Goal: Find contact information: Find contact information

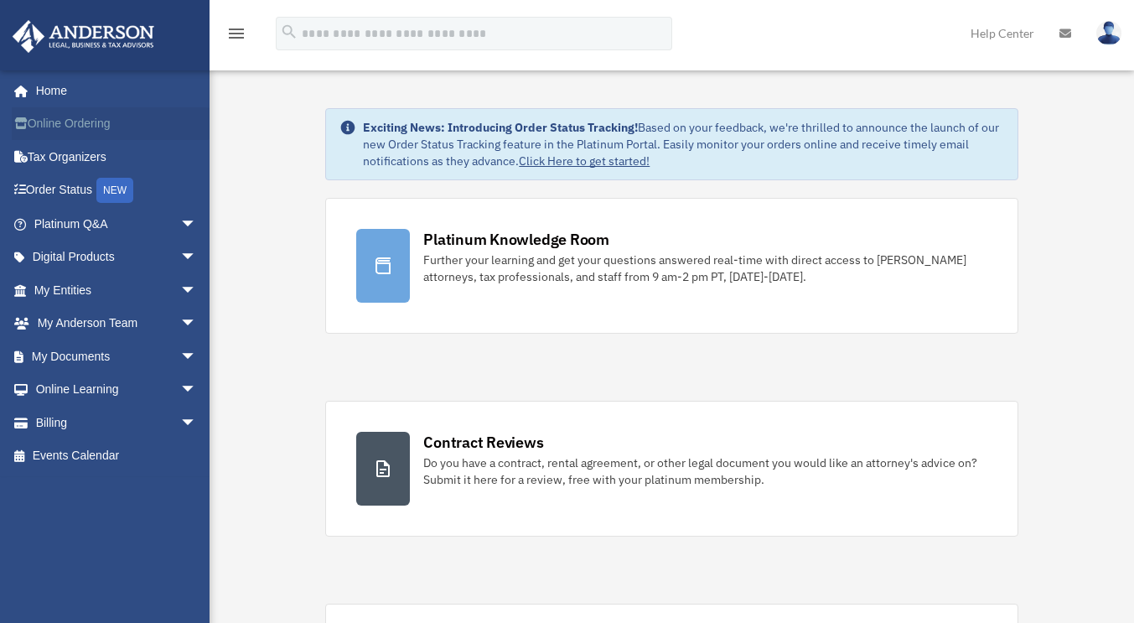
click at [79, 120] on link "Online Ordering" at bounding box center [117, 124] width 210 height 34
click at [57, 255] on link "Digital Products arrow_drop_down" at bounding box center [117, 258] width 210 height 34
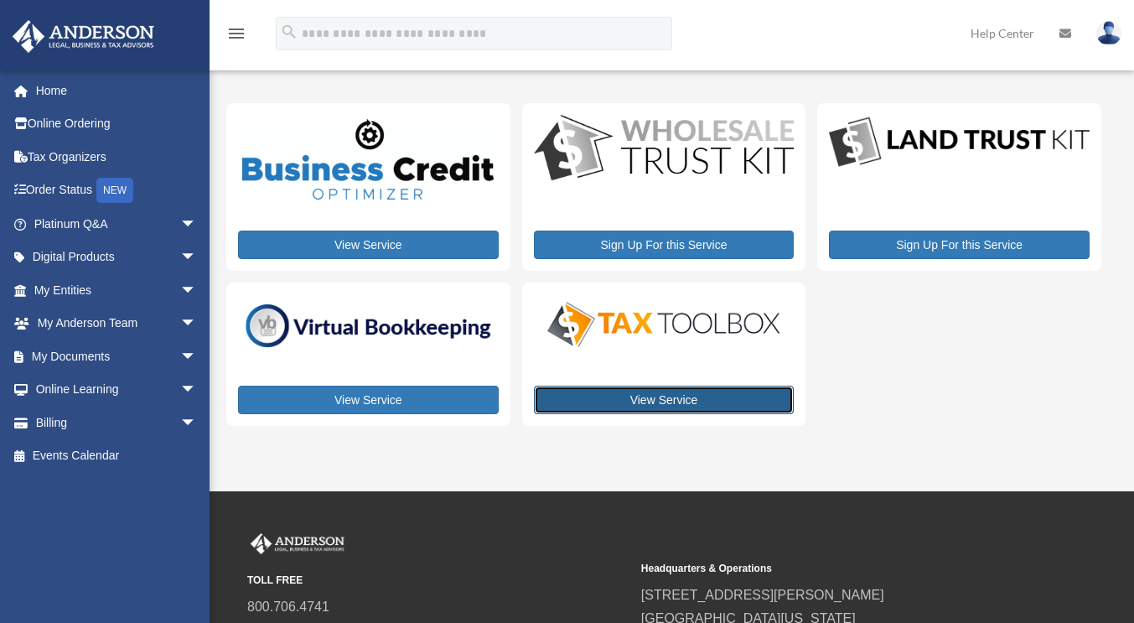
click at [661, 404] on link "View Service" at bounding box center [664, 399] width 261 height 28
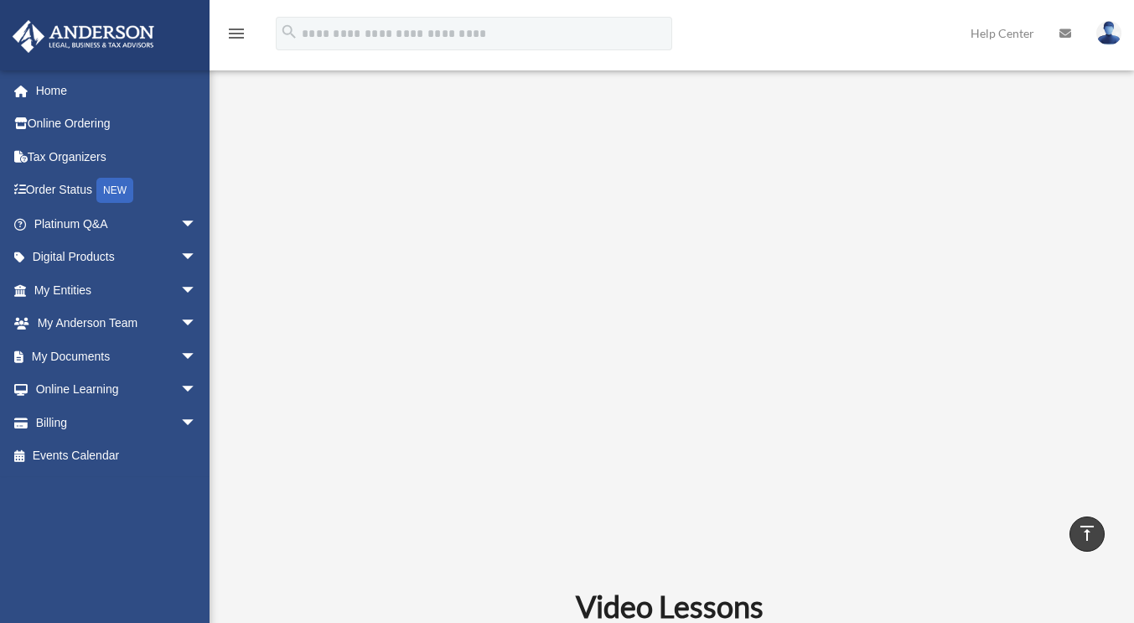
scroll to position [419, 0]
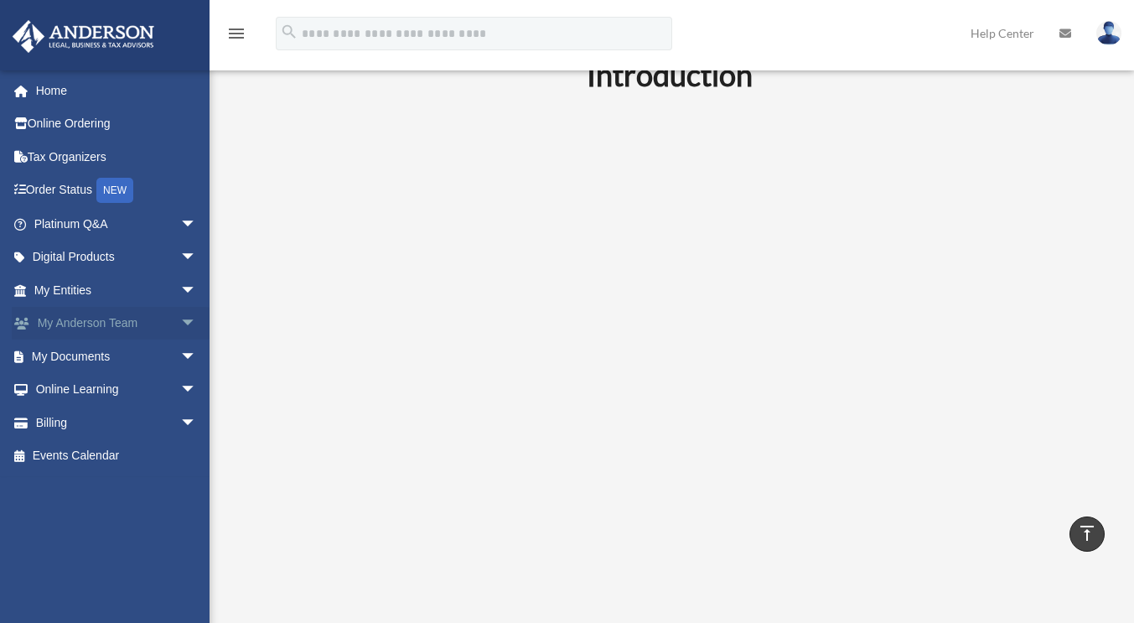
click at [180, 318] on span "arrow_drop_down" at bounding box center [197, 324] width 34 height 34
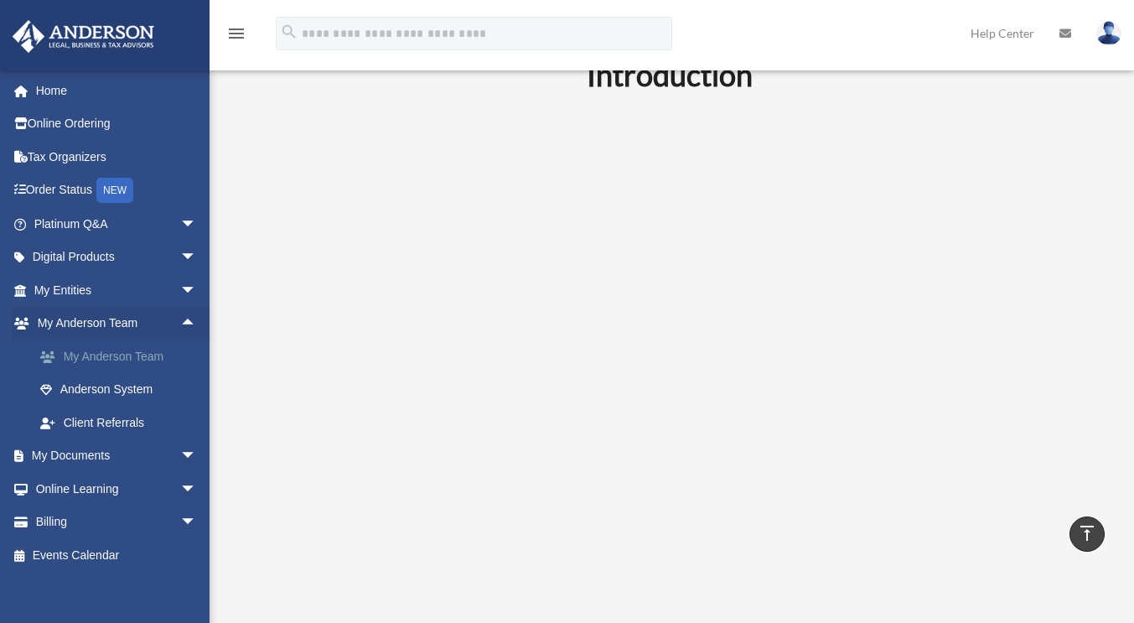
click at [159, 354] on link "My Anderson Team" at bounding box center [122, 356] width 199 height 34
click at [149, 355] on link "My Anderson Team" at bounding box center [122, 356] width 199 height 34
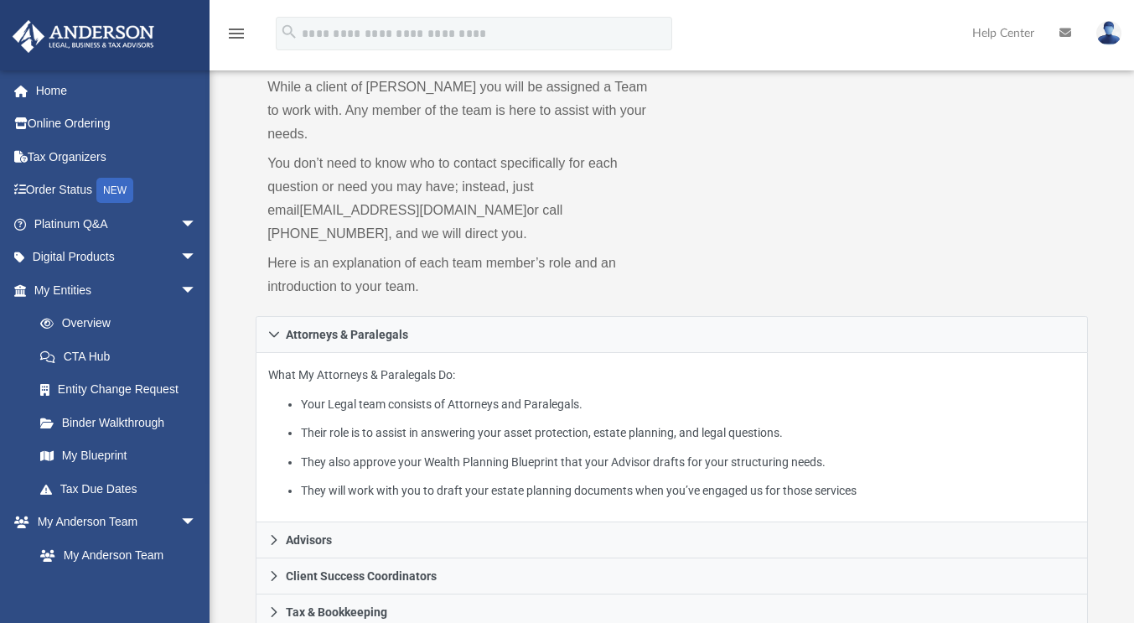
scroll to position [168, 0]
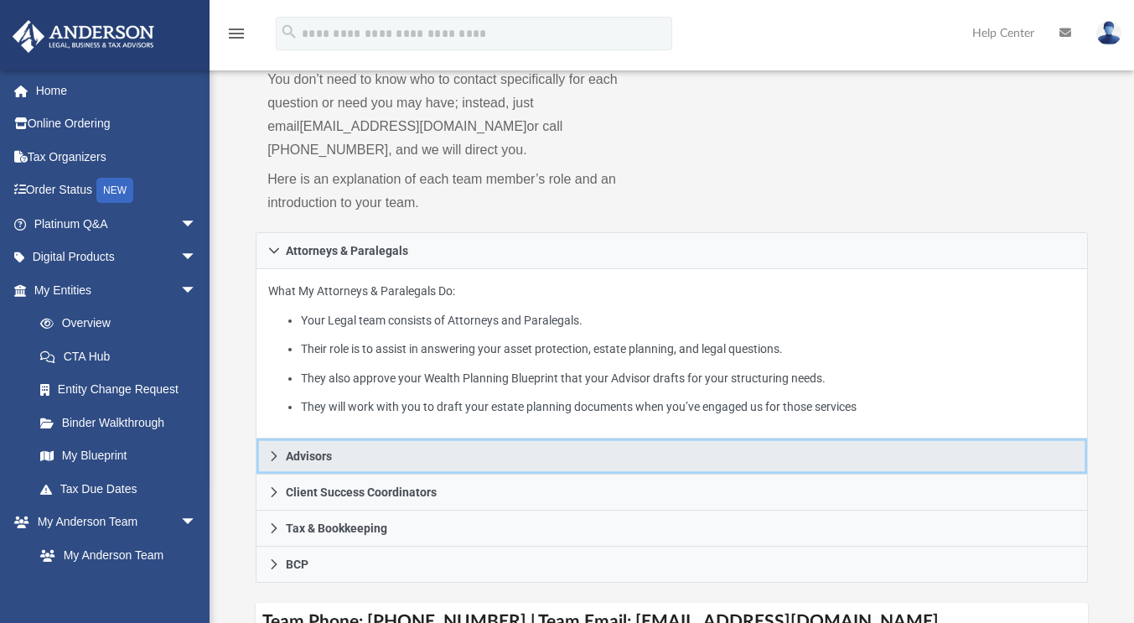
click at [304, 450] on span "Advisors" at bounding box center [309, 456] width 46 height 12
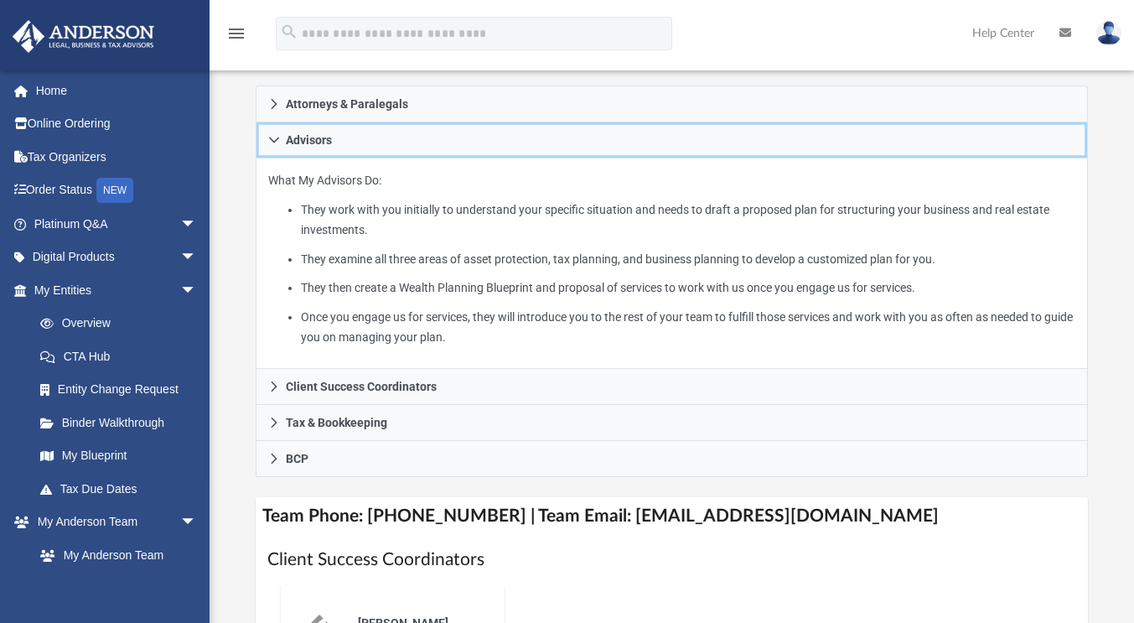
scroll to position [335, 0]
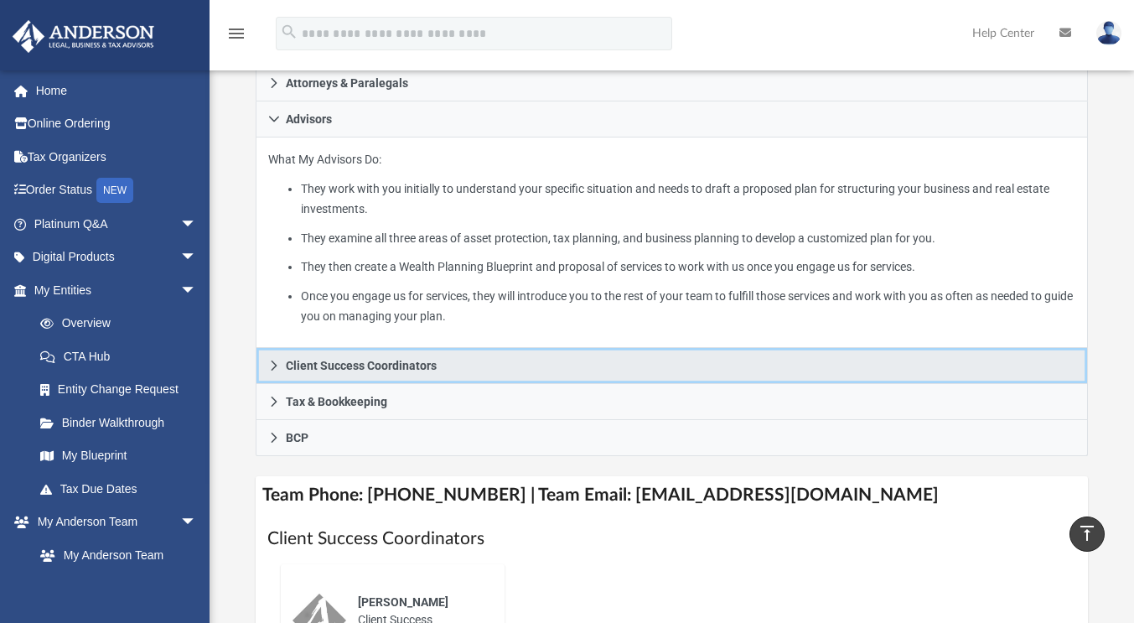
click at [366, 359] on span "Client Success Coordinators" at bounding box center [361, 365] width 151 height 12
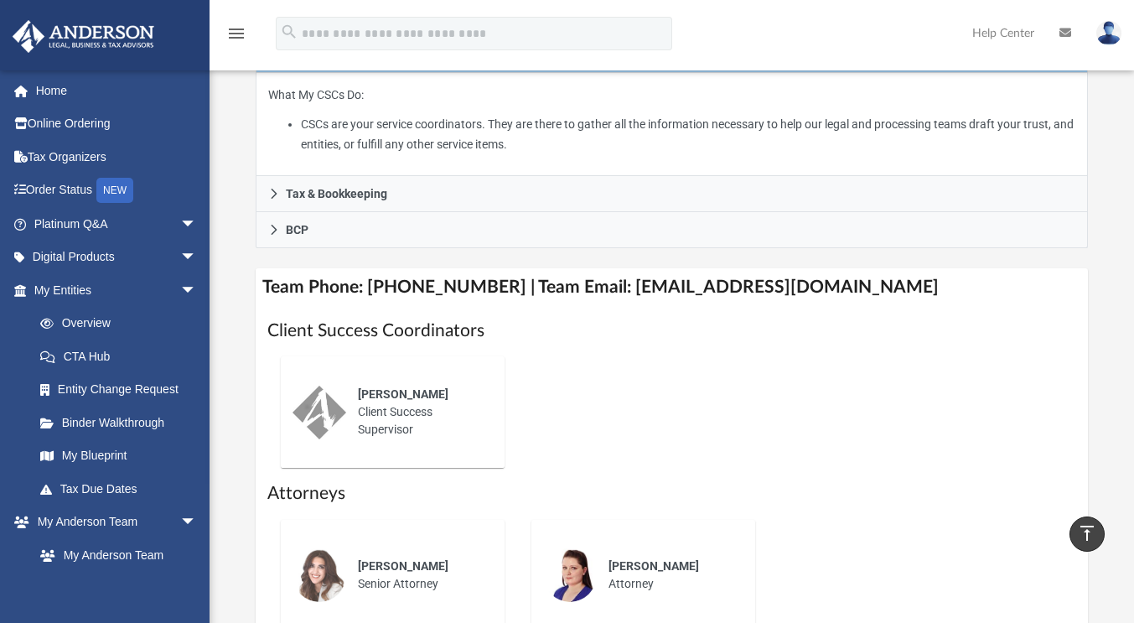
scroll to position [419, 0]
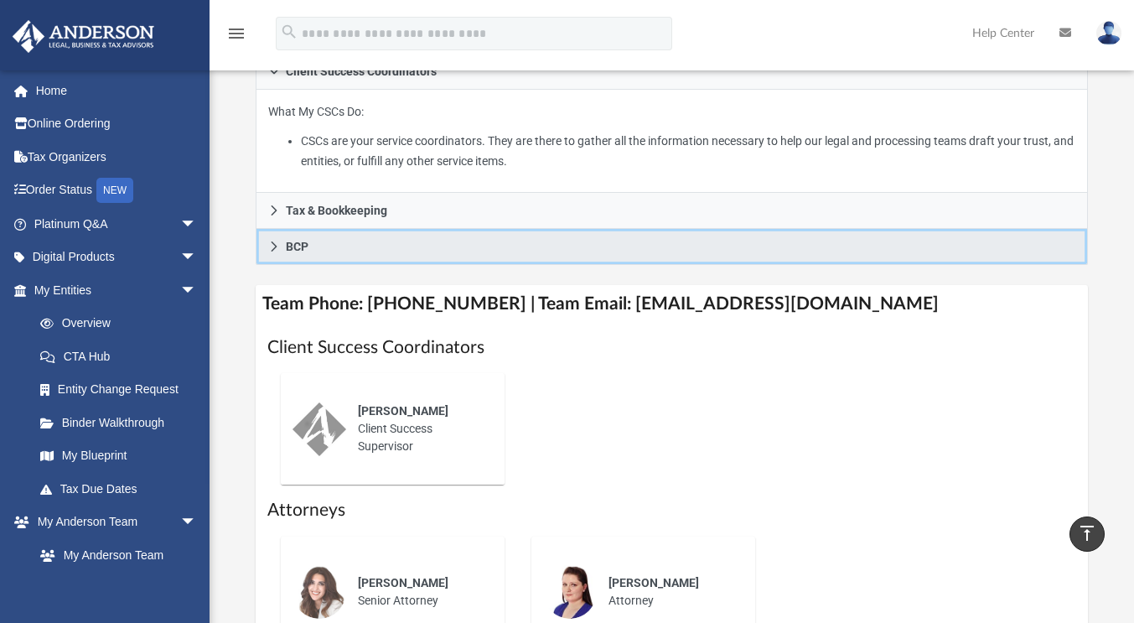
click at [300, 241] on span "BCP" at bounding box center [297, 247] width 23 height 12
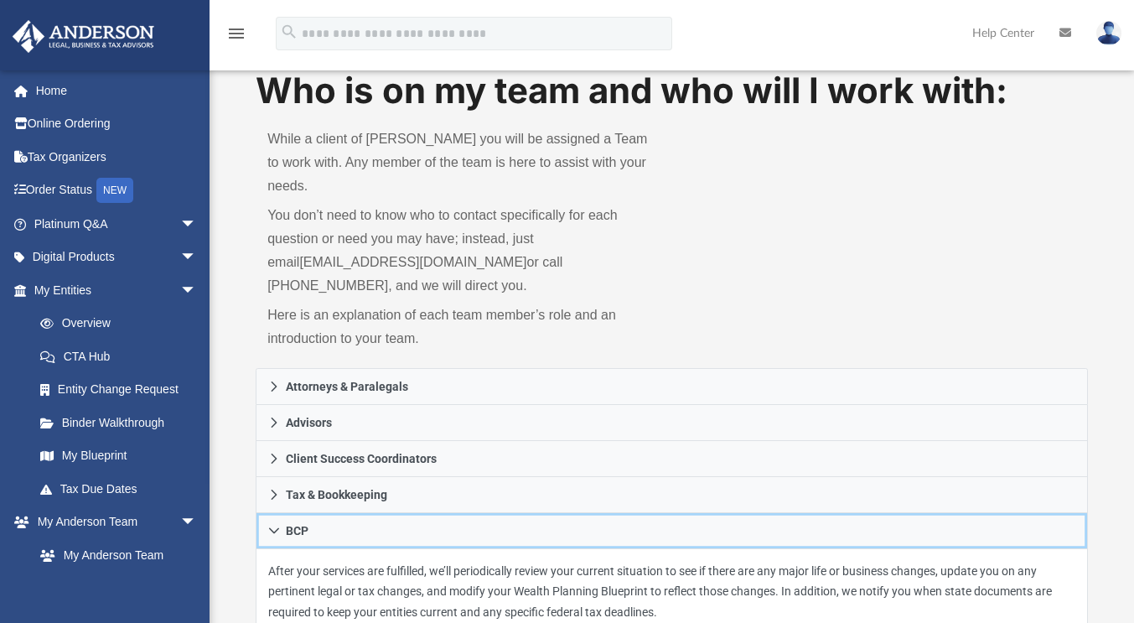
scroll to position [0, 0]
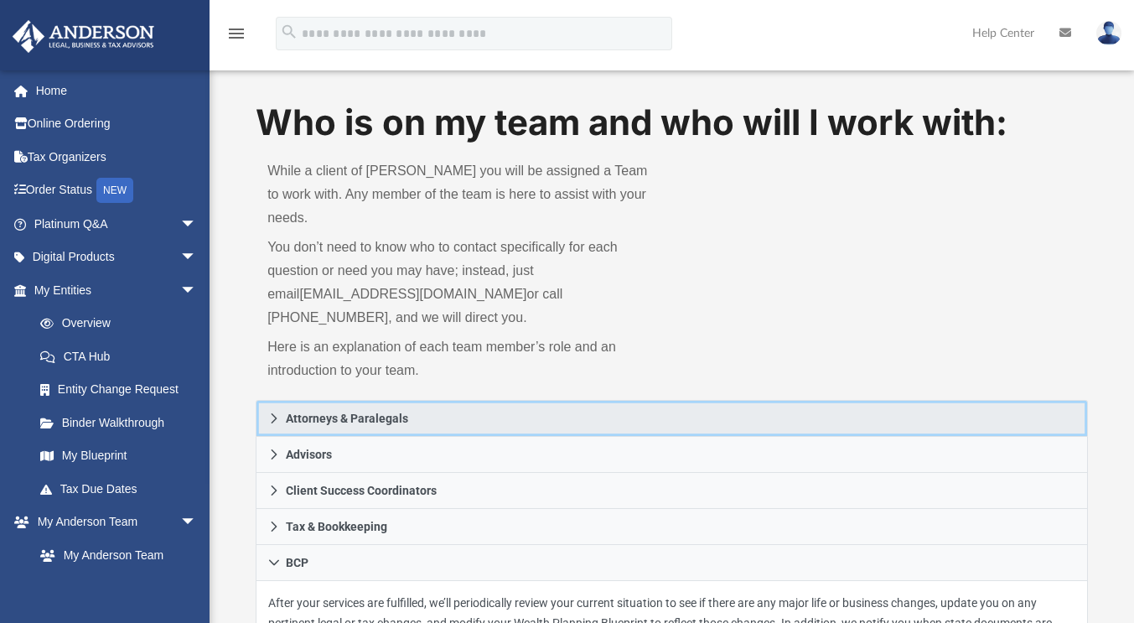
click at [387, 412] on span "Attorneys & Paralegals" at bounding box center [347, 418] width 122 height 12
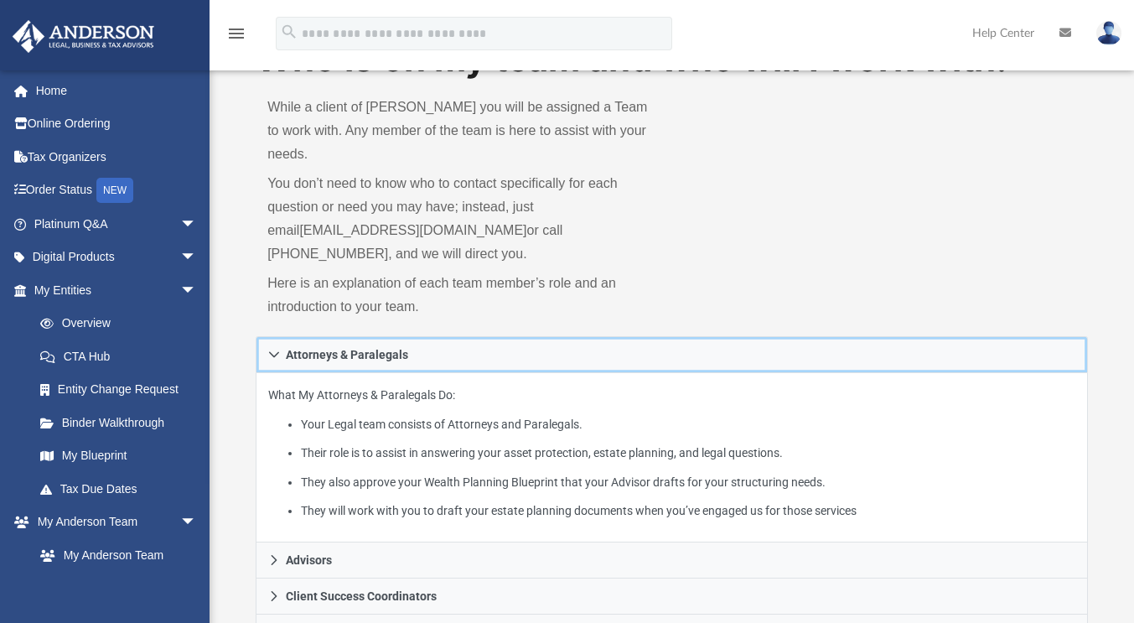
scroll to position [84, 0]
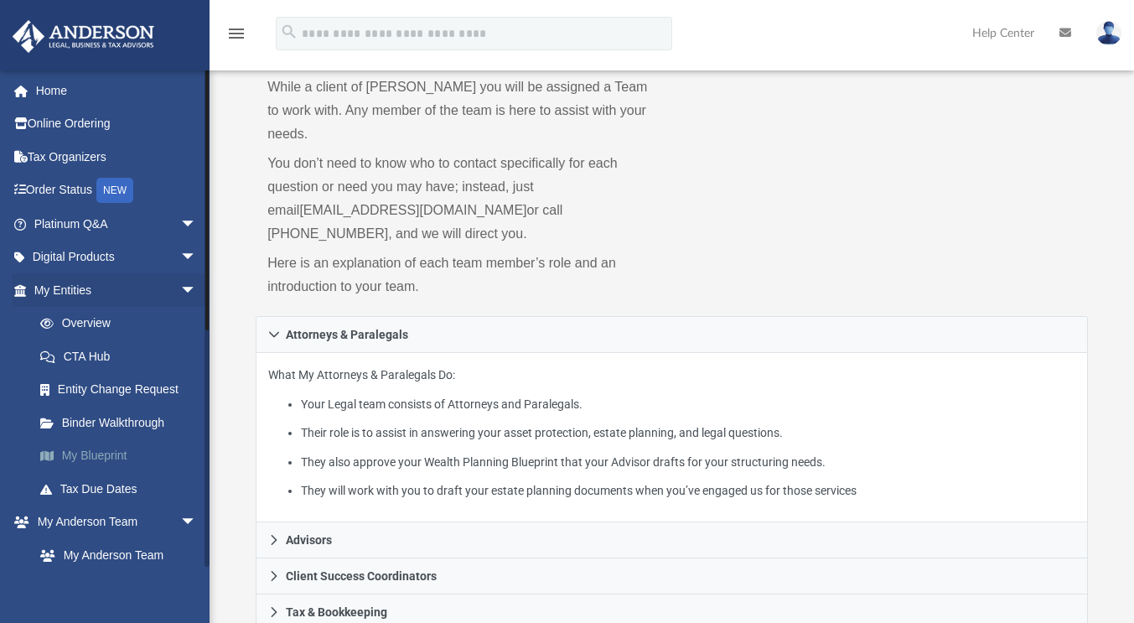
click at [83, 463] on link "My Blueprint" at bounding box center [122, 456] width 199 height 34
